Goal: Task Accomplishment & Management: Manage account settings

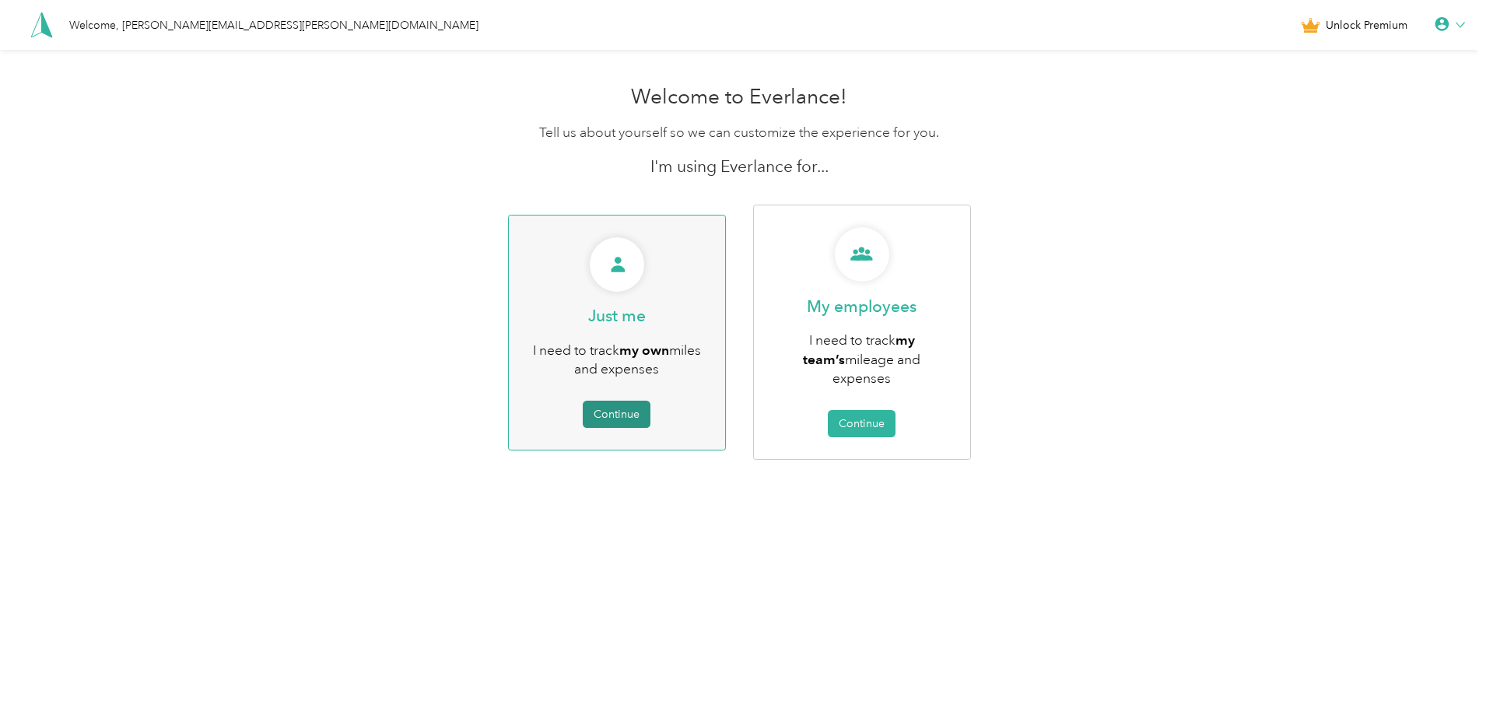
click at [643, 405] on button "Continue" at bounding box center [617, 414] width 68 height 27
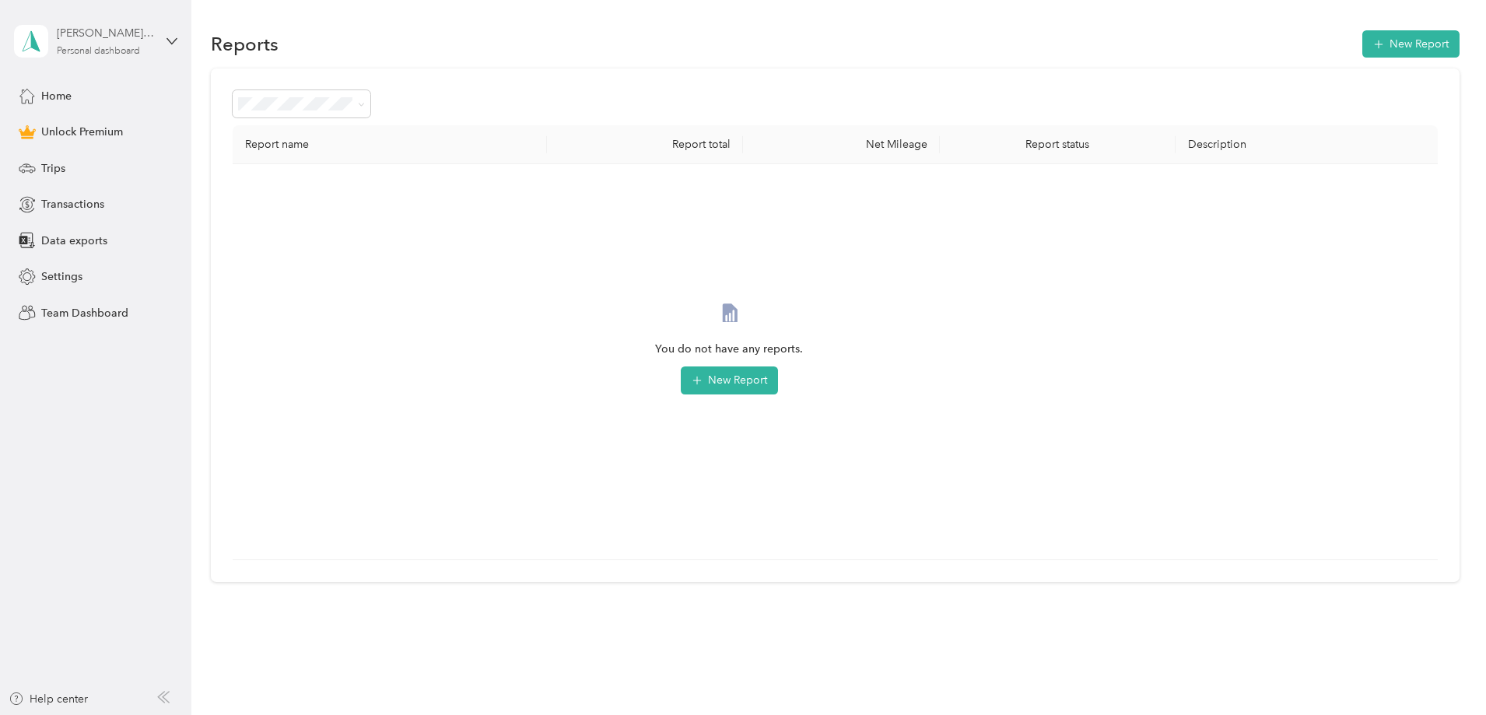
click at [116, 40] on div "[PERSON_NAME][EMAIL_ADDRESS][PERSON_NAME][DOMAIN_NAME]" at bounding box center [105, 33] width 97 height 16
click at [301, 85] on div "You’re signed in as [PERSON_NAME][EMAIL_ADDRESS][PERSON_NAME][DOMAIN_NAME] Log …" at bounding box center [265, 108] width 503 height 88
click at [51, 162] on span "Trips" at bounding box center [53, 168] width 24 height 16
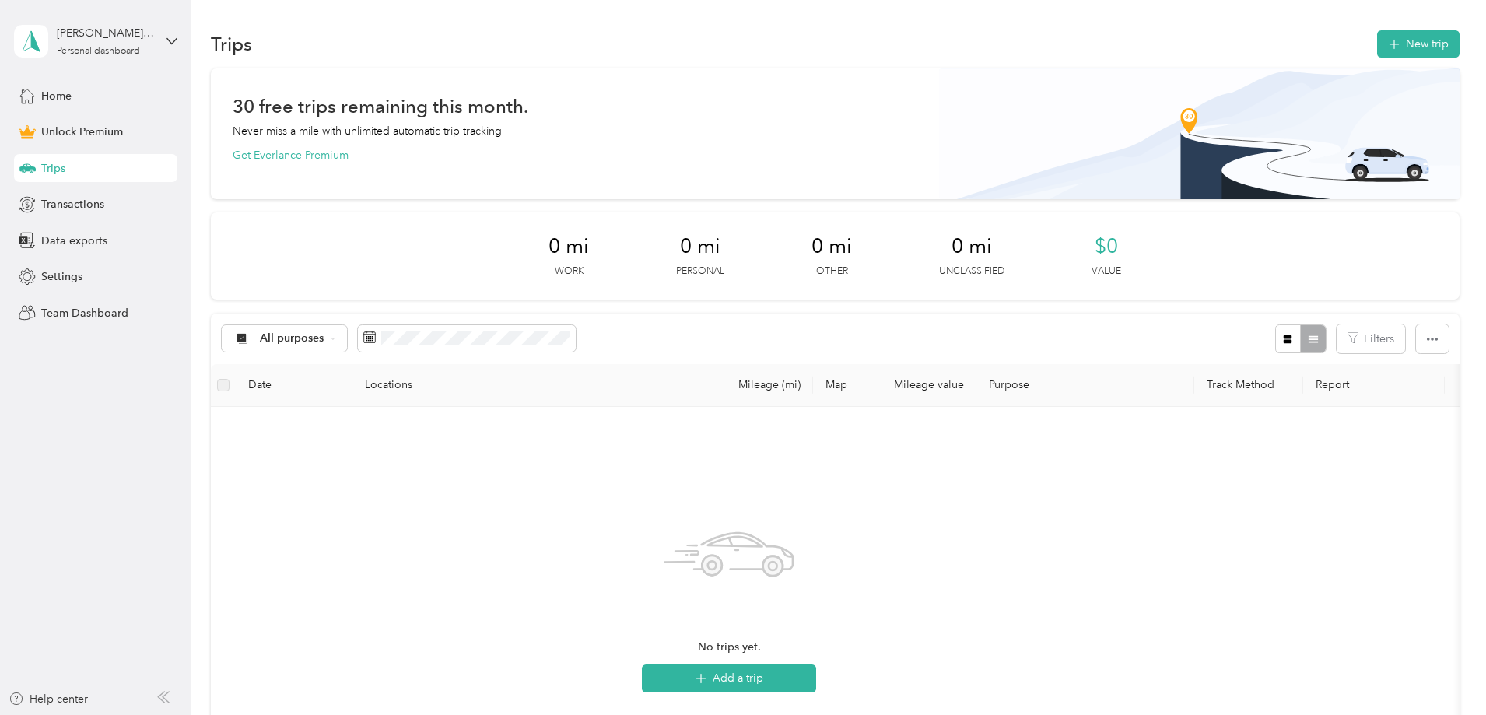
click at [163, 32] on div "[PERSON_NAME][EMAIL_ADDRESS][PERSON_NAME][DOMAIN_NAME] Personal dashboard" at bounding box center [95, 41] width 163 height 54
click at [79, 126] on div "Log out" at bounding box center [58, 128] width 60 height 16
